Goal: Check status: Check status

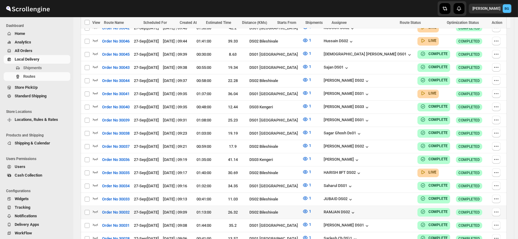
scroll to position [395, 0]
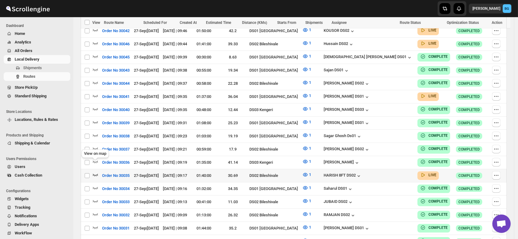
click at [94, 171] on icon "button" at bounding box center [95, 174] width 6 height 6
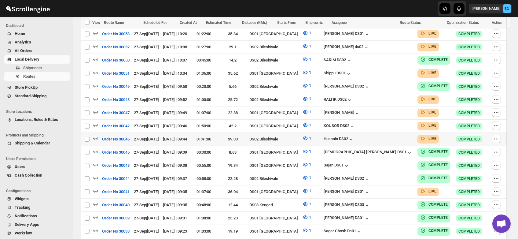
scroll to position [303, 0]
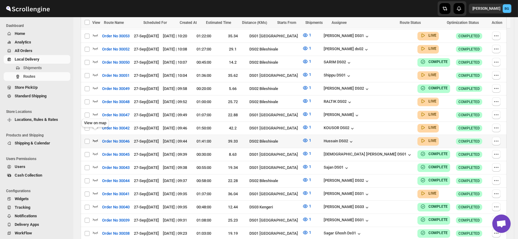
click at [94, 137] on icon "button" at bounding box center [95, 140] width 6 height 6
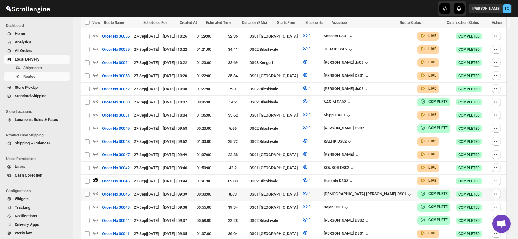
scroll to position [264, 0]
click at [95, 163] on icon "button" at bounding box center [95, 166] width 6 height 6
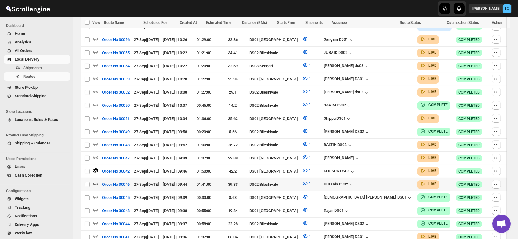
scroll to position [261, 0]
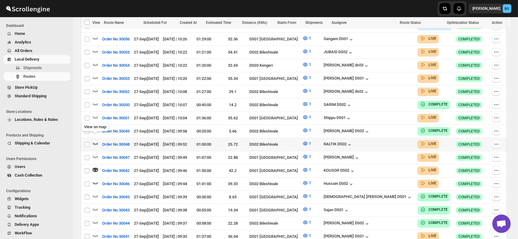
click at [95, 140] on icon "button" at bounding box center [95, 143] width 6 height 6
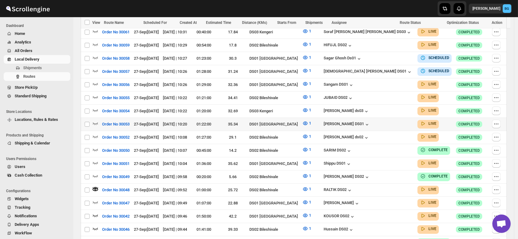
scroll to position [218, 0]
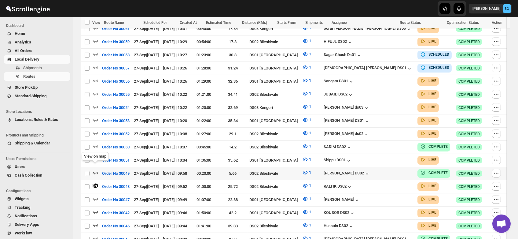
click at [94, 169] on icon "button" at bounding box center [95, 172] width 6 height 6
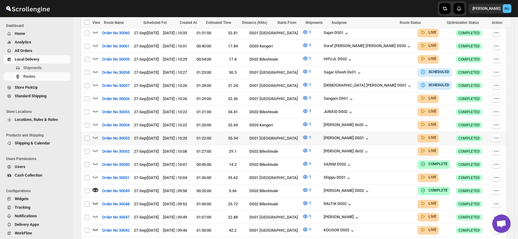
scroll to position [202, 0]
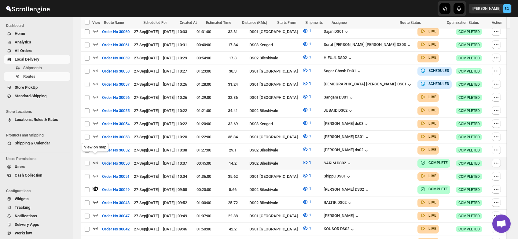
click at [95, 159] on icon "button" at bounding box center [95, 162] width 6 height 6
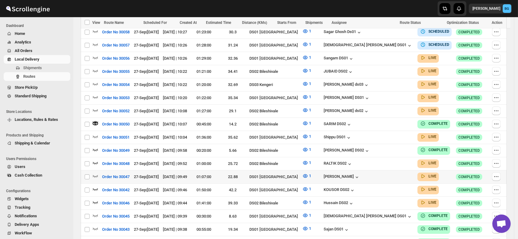
scroll to position [242, 0]
click at [94, 107] on icon "button" at bounding box center [95, 110] width 6 height 6
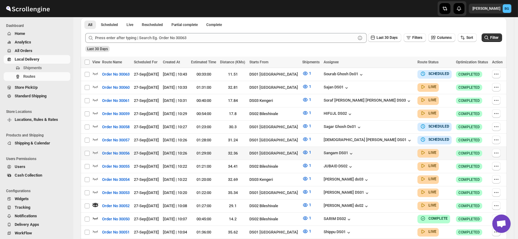
scroll to position [148, 0]
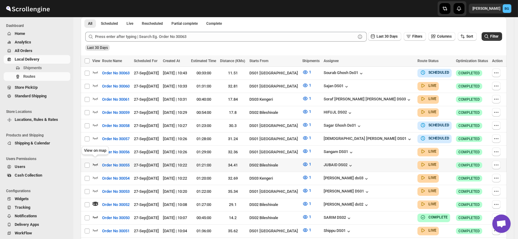
click at [95, 161] on icon "button" at bounding box center [95, 164] width 6 height 6
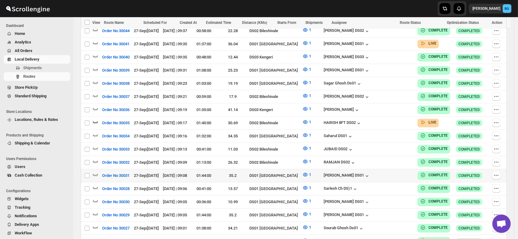
scroll to position [463, 0]
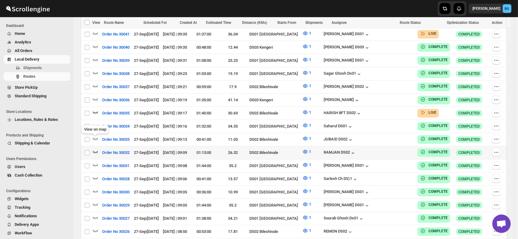
click at [94, 149] on icon "button" at bounding box center [95, 152] width 6 height 6
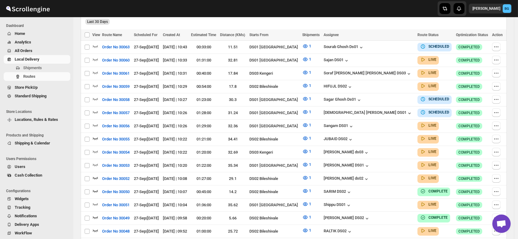
scroll to position [0, 0]
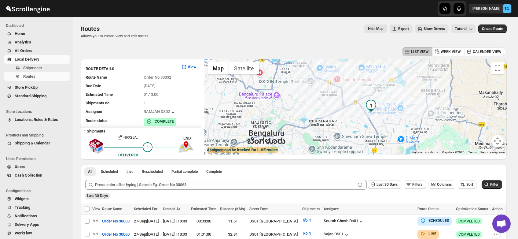
drag, startPoint x: 339, startPoint y: 128, endPoint x: 336, endPoint y: 101, distance: 27.1
click at [336, 101] on div at bounding box center [355, 106] width 302 height 95
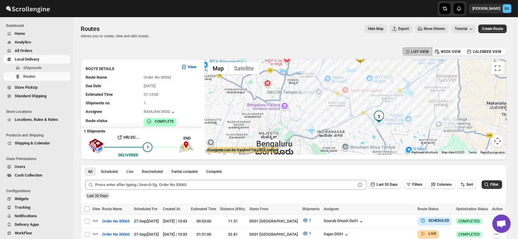
drag, startPoint x: 323, startPoint y: 103, endPoint x: 332, endPoint y: 115, distance: 15.1
click at [332, 115] on div at bounding box center [355, 106] width 302 height 95
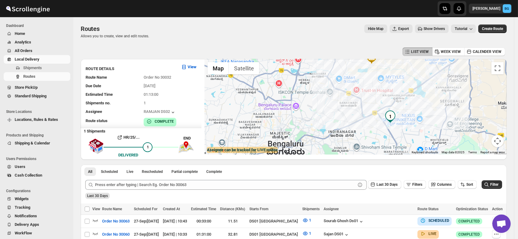
drag, startPoint x: 332, startPoint y: 115, endPoint x: 347, endPoint y: 115, distance: 14.7
click at [347, 115] on div at bounding box center [355, 106] width 302 height 95
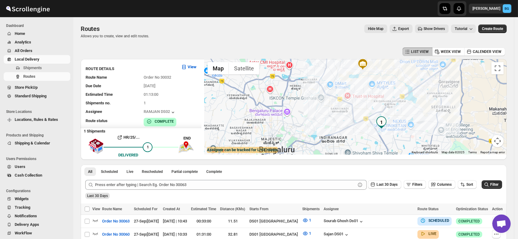
drag, startPoint x: 355, startPoint y: 112, endPoint x: 341, endPoint y: 120, distance: 15.9
click at [341, 120] on div at bounding box center [355, 106] width 302 height 95
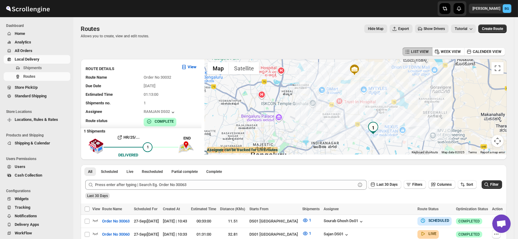
drag, startPoint x: 348, startPoint y: 117, endPoint x: 340, endPoint y: 123, distance: 10.3
click at [340, 123] on div at bounding box center [355, 106] width 302 height 95
